Goal: Book appointment/travel/reservation

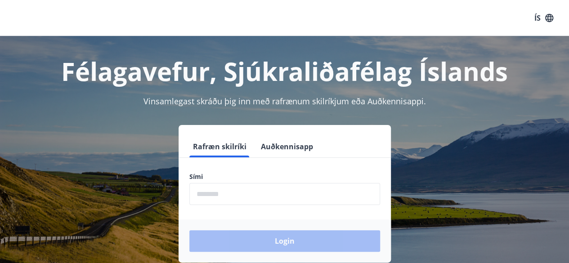
click at [242, 188] on input "phone" at bounding box center [284, 194] width 191 height 22
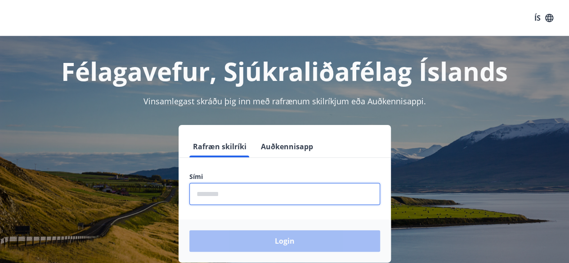
type input "********"
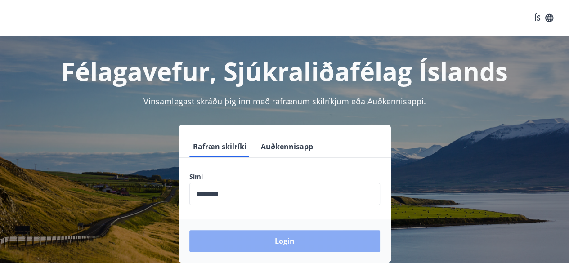
click at [282, 239] on button "Login" at bounding box center [284, 241] width 191 height 22
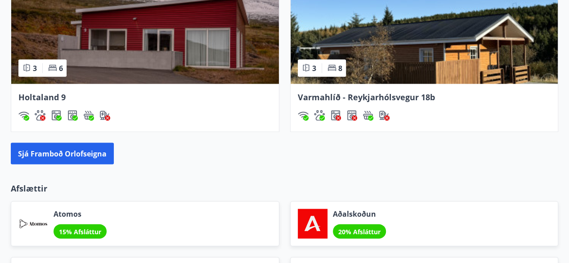
scroll to position [870, 0]
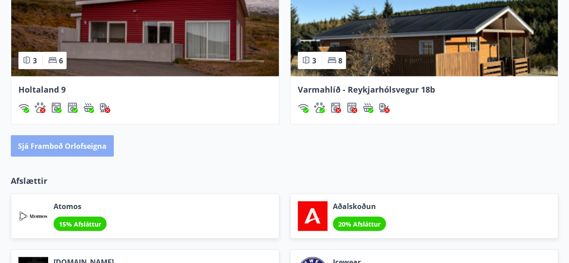
click at [61, 152] on button "Sjá framboð orlofseigna" at bounding box center [62, 146] width 103 height 22
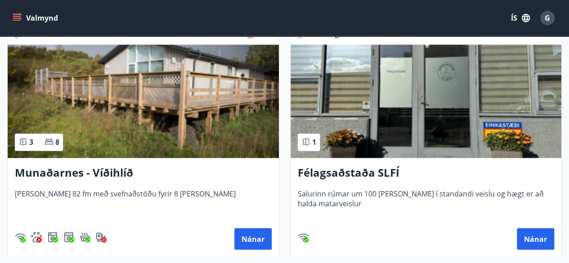
scroll to position [681, 0]
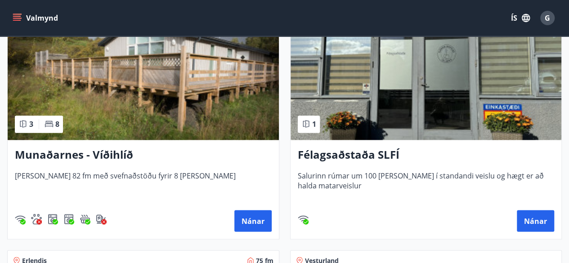
click at [363, 153] on h3 "Félagsaðstaða SLFÍ" at bounding box center [426, 155] width 257 height 16
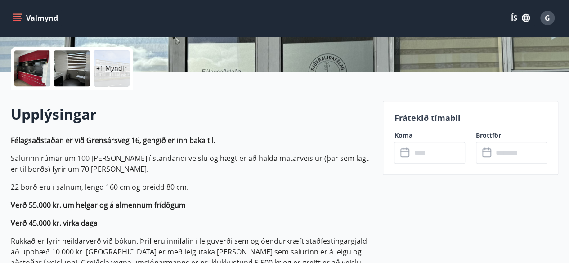
scroll to position [180, 0]
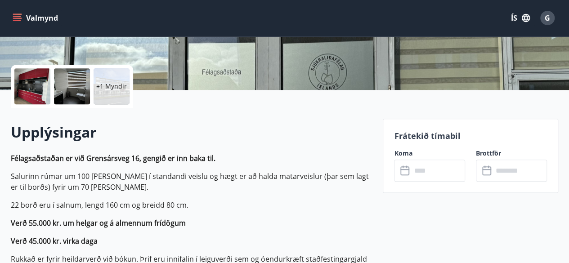
click at [423, 142] on div "Frátekið tímabil Koma ​ ​ Brottför ​ ​" at bounding box center [471, 156] width 176 height 74
click at [405, 176] on icon at bounding box center [406, 171] width 11 height 11
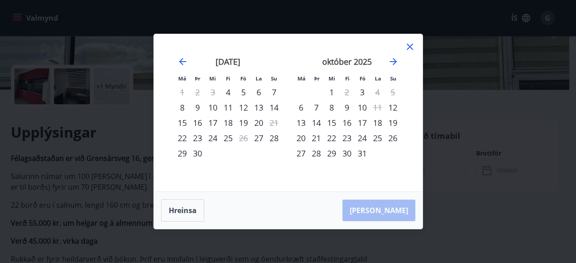
click at [198, 154] on div "30" at bounding box center [197, 153] width 15 height 15
click at [392, 60] on icon "Move forward to switch to the next month." at bounding box center [393, 61] width 11 height 11
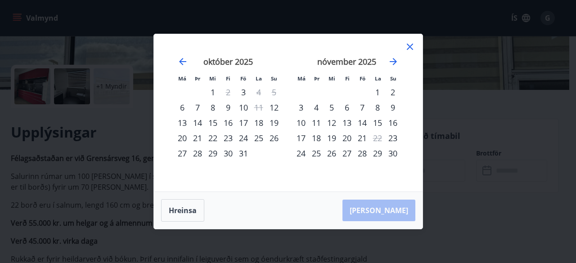
click at [396, 56] on div "nóvember 2025" at bounding box center [346, 65] width 107 height 40
click at [394, 58] on icon "Move forward to switch to the next month." at bounding box center [393, 61] width 11 height 11
click at [409, 44] on icon at bounding box center [410, 46] width 11 height 11
